Goal: Find contact information: Find contact information

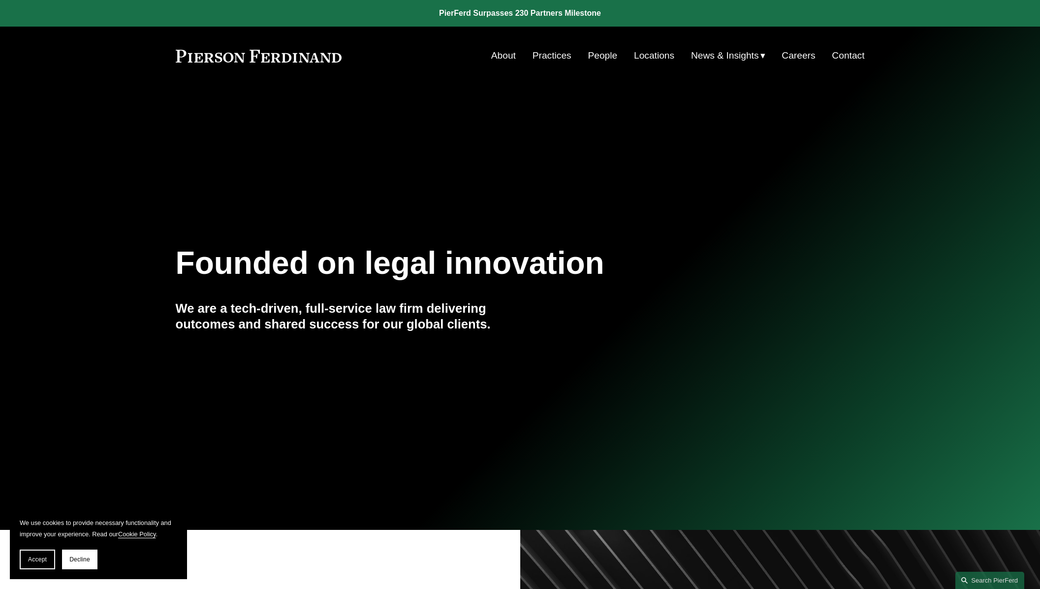
drag, startPoint x: 350, startPoint y: 59, endPoint x: 178, endPoint y: 58, distance: 172.3
click at [182, 59] on div "About Practices People Locations News & Insights News" at bounding box center [520, 55] width 689 height 19
drag, startPoint x: 152, startPoint y: 54, endPoint x: 329, endPoint y: 62, distance: 176.9
click at [329, 62] on div "Skip to Content About Practices People Locations" at bounding box center [520, 56] width 1040 height 58
drag, startPoint x: 350, startPoint y: 58, endPoint x: 267, endPoint y: 52, distance: 83.4
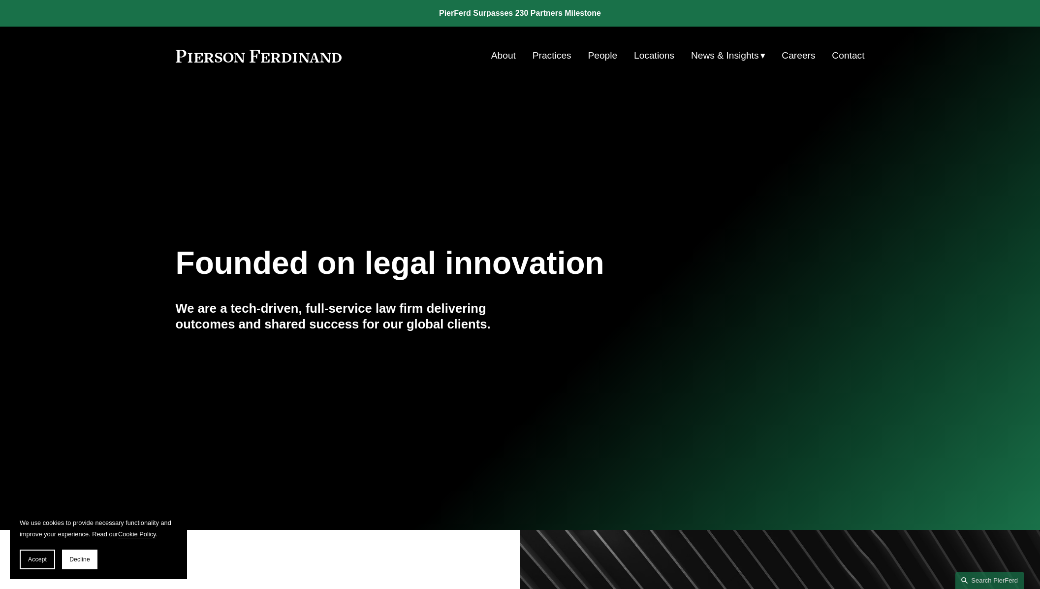
click at [272, 52] on div "About Practices People Locations News & Insights News" at bounding box center [520, 55] width 689 height 19
drag, startPoint x: 170, startPoint y: 57, endPoint x: 290, endPoint y: 61, distance: 120.2
click at [290, 61] on div "Skip to Content About Practices People Locations" at bounding box center [520, 56] width 1040 height 58
click at [491, 56] on link "About" at bounding box center [503, 55] width 25 height 19
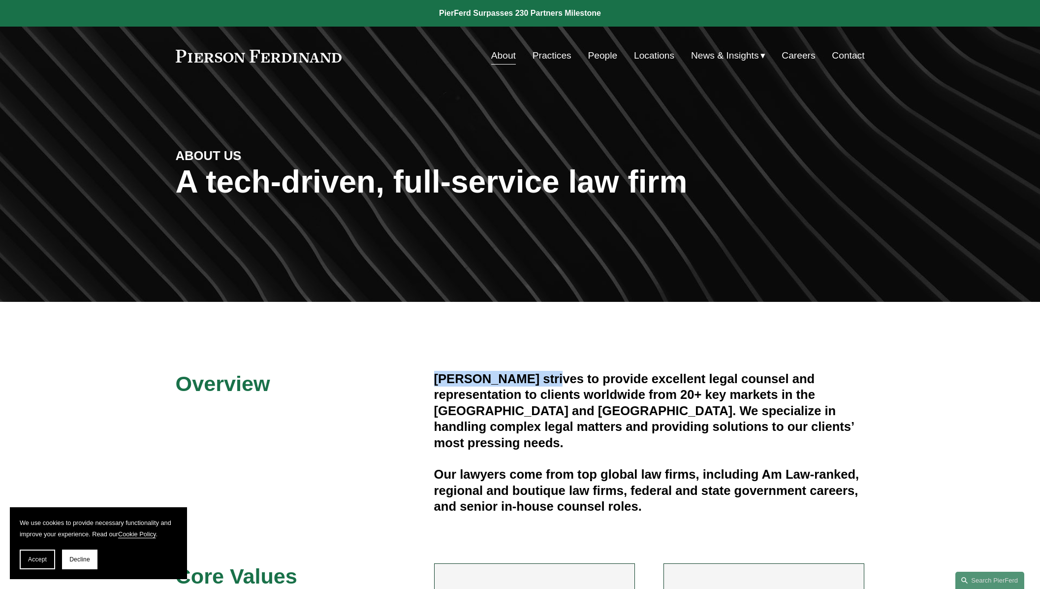
drag, startPoint x: 547, startPoint y: 382, endPoint x: 428, endPoint y: 384, distance: 118.7
click at [428, 384] on div "Overview Pierson Ferdinand strives to provide excellent legal counsel and repre…" at bounding box center [520, 600] width 1040 height 459
copy h4 "Pierson Ferdinand"
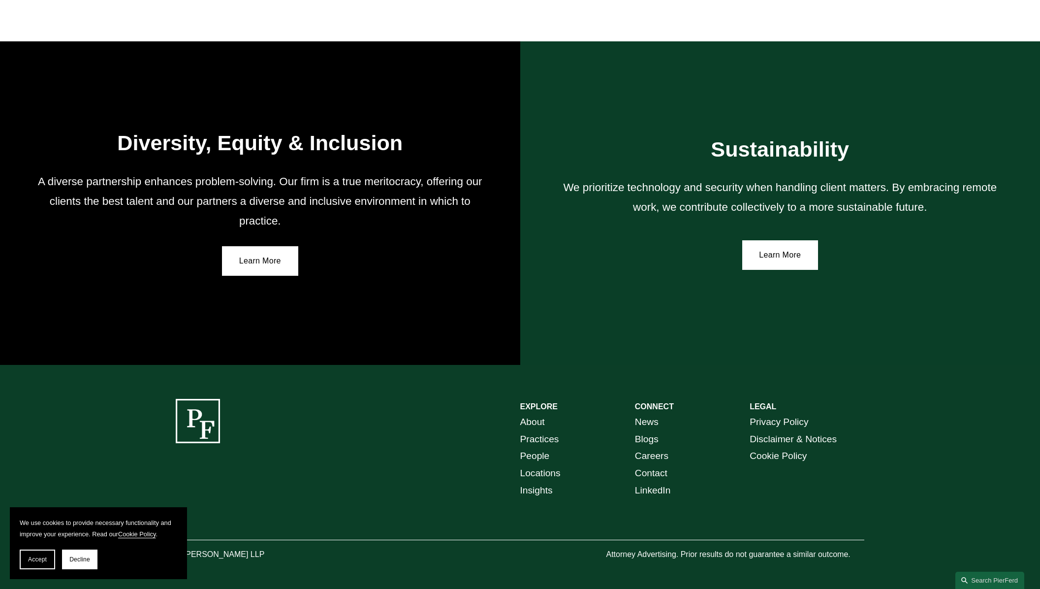
scroll to position [1734, 0]
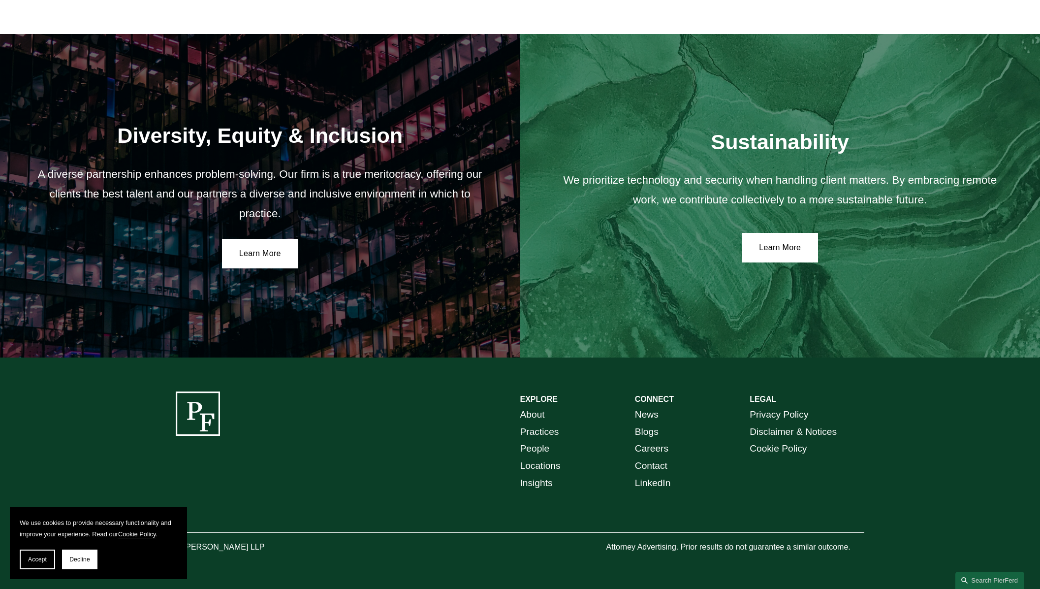
click at [657, 465] on link "Contact" at bounding box center [651, 465] width 32 height 17
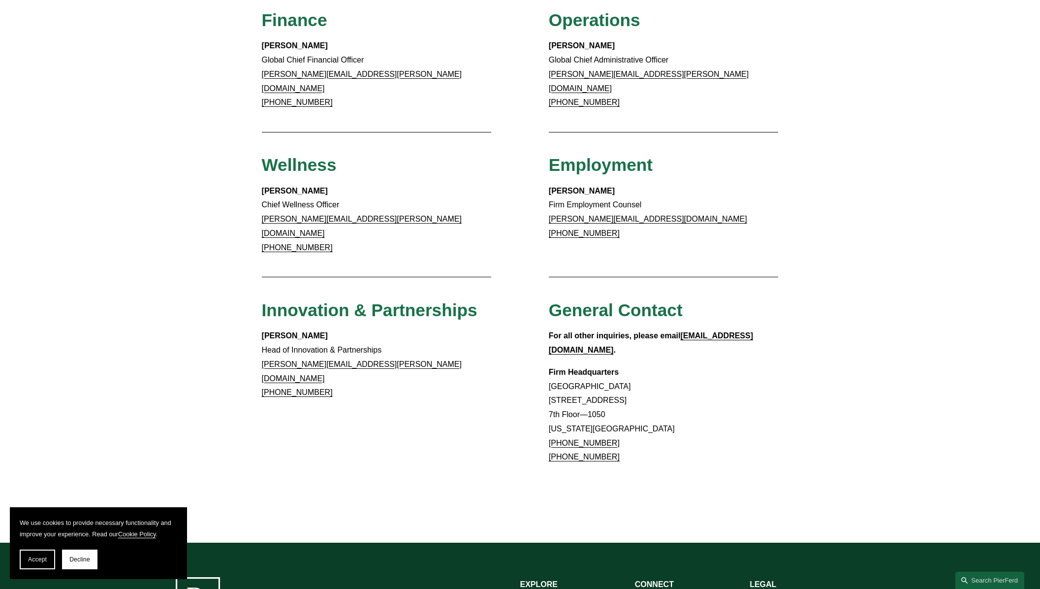
scroll to position [800, 0]
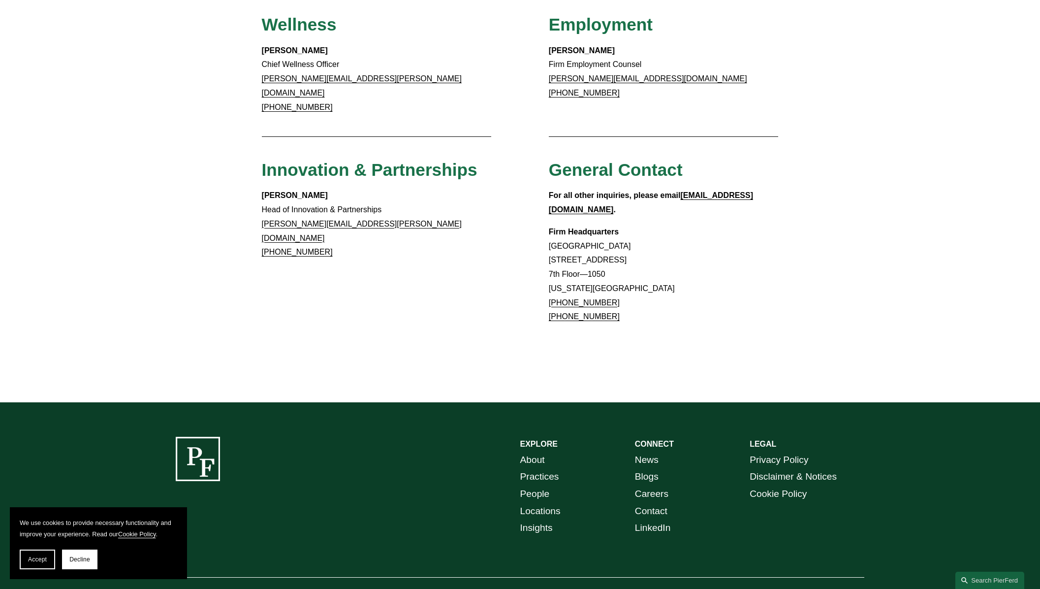
click at [537, 451] on link "About" at bounding box center [532, 459] width 25 height 17
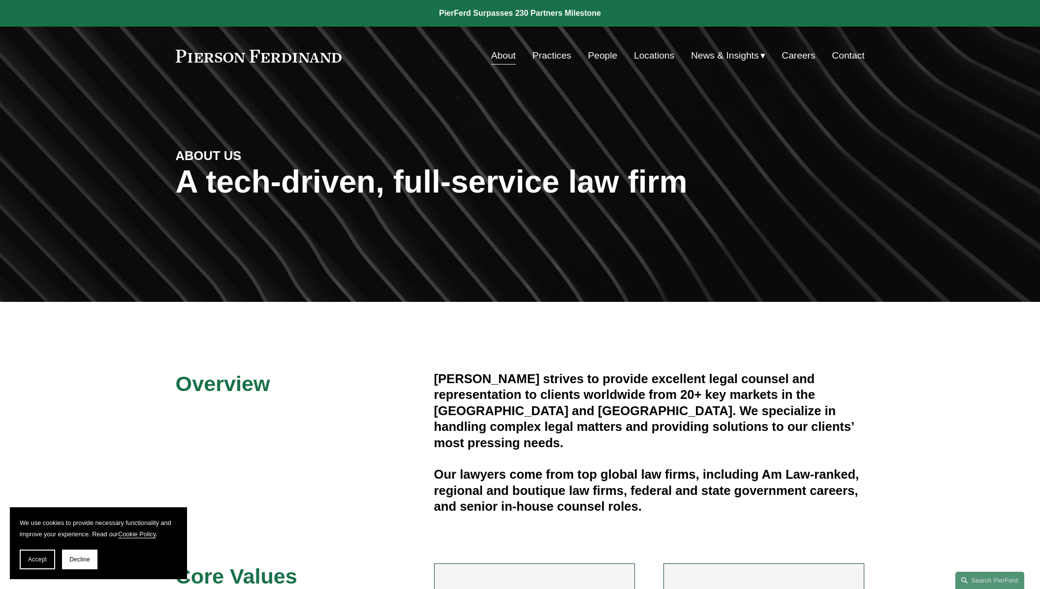
click at [645, 55] on link "Locations" at bounding box center [654, 55] width 40 height 19
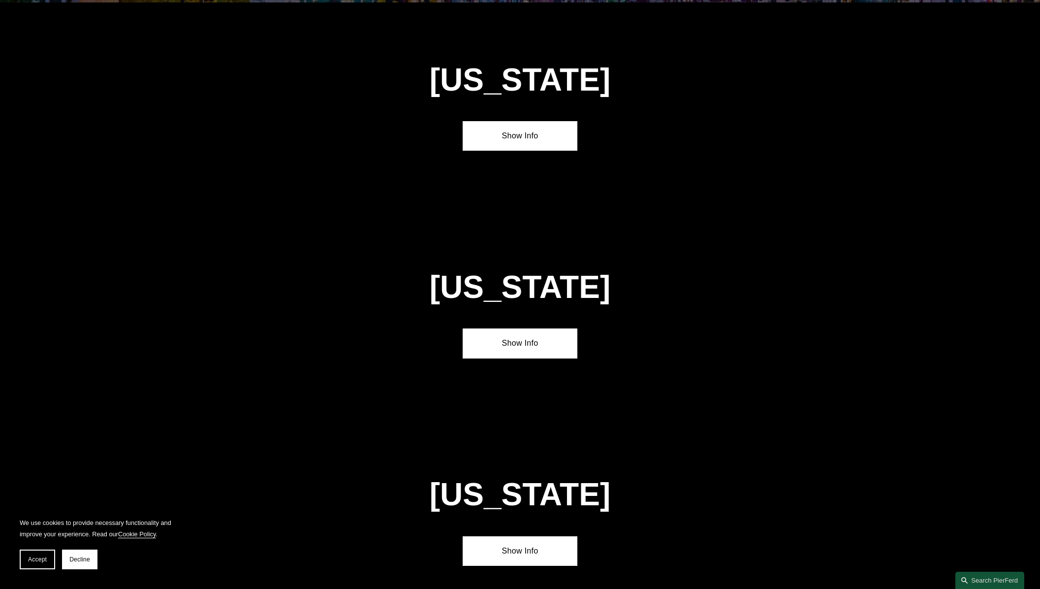
scroll to position [2049, 0]
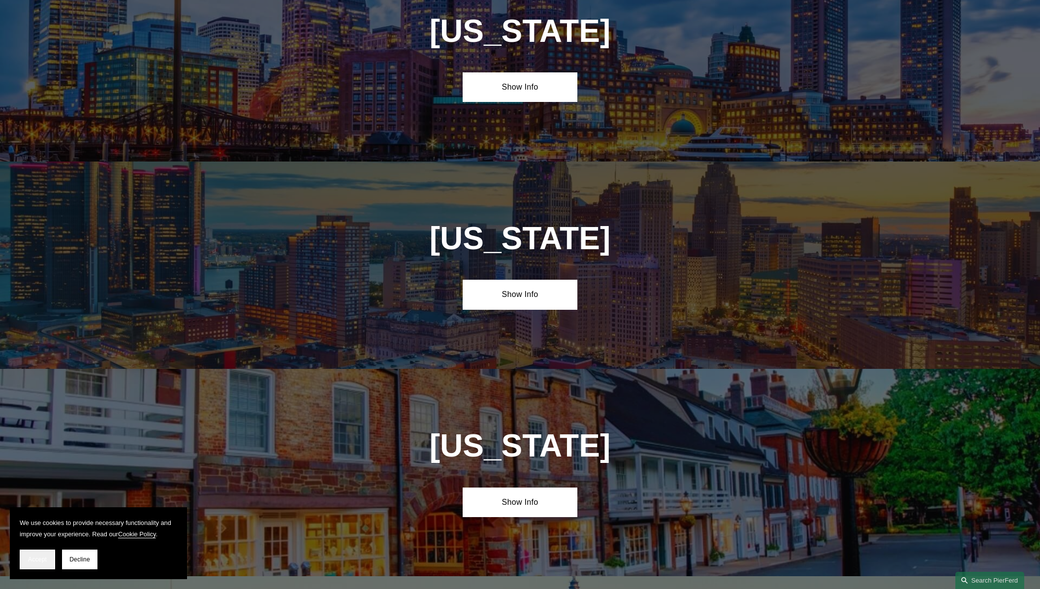
click at [30, 558] on span "Accept" at bounding box center [37, 559] width 19 height 7
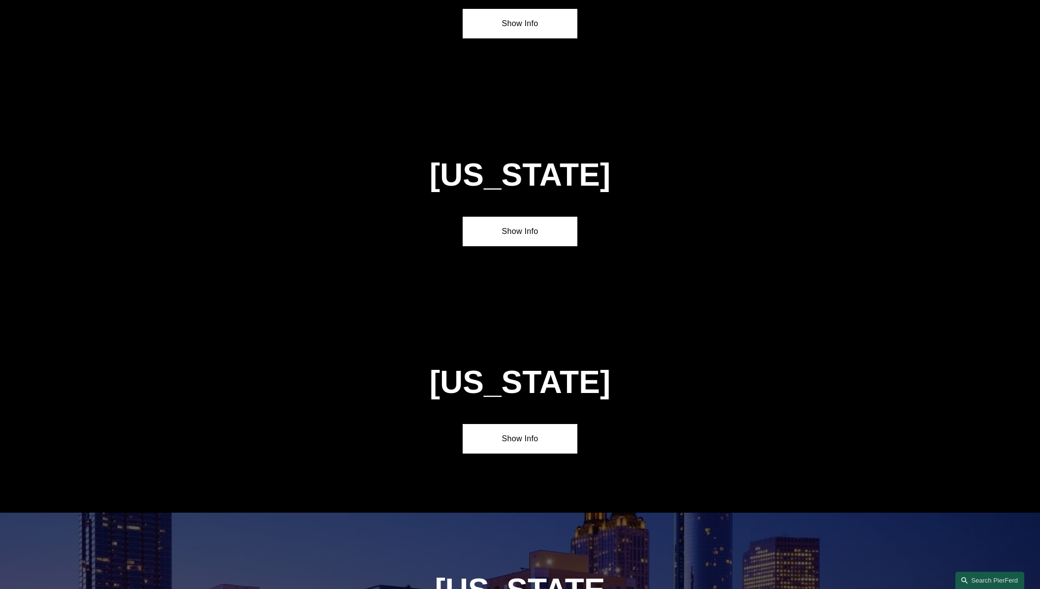
scroll to position [0, 0]
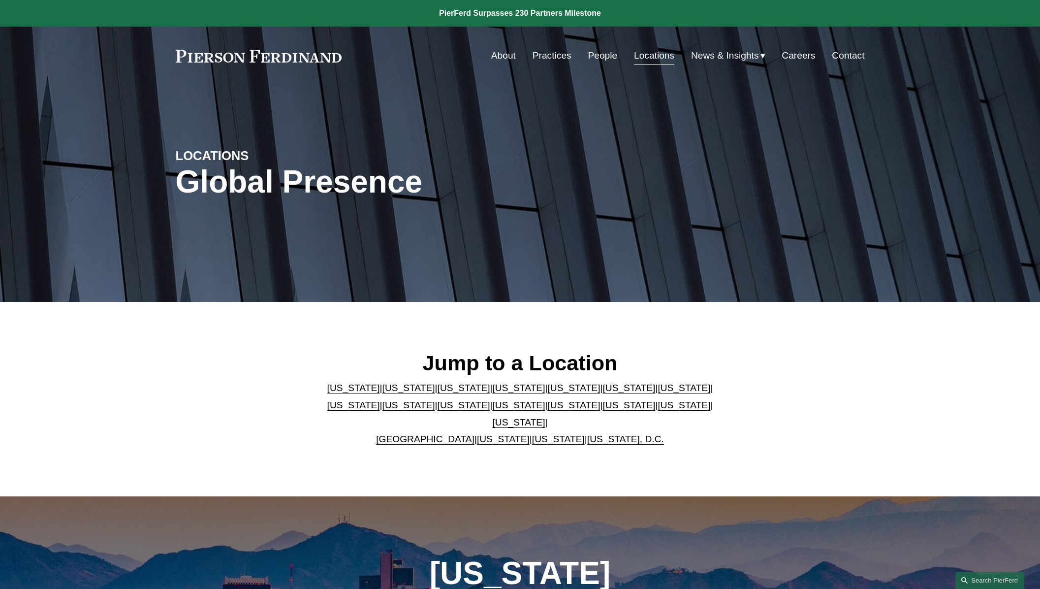
click at [843, 53] on link "Contact" at bounding box center [848, 55] width 32 height 19
